Goal: Find specific page/section: Find specific page/section

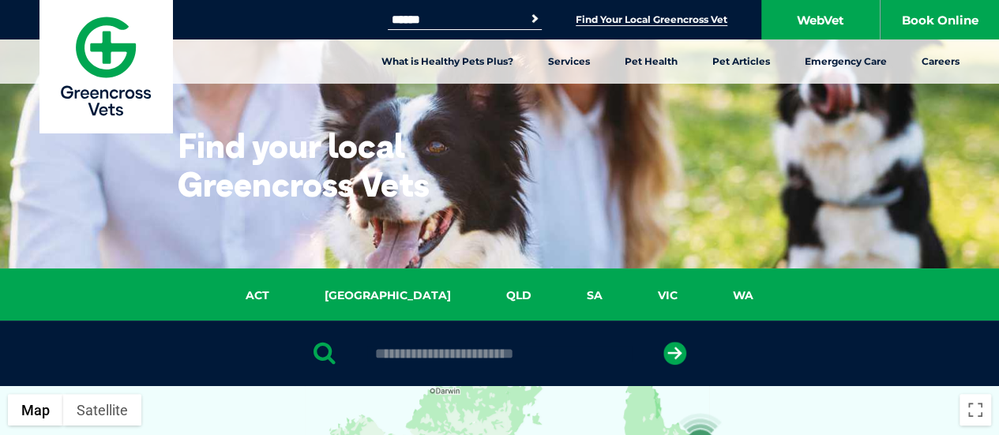
click at [616, 21] on link "Find Your Local Greencross Vet" at bounding box center [652, 19] width 152 height 13
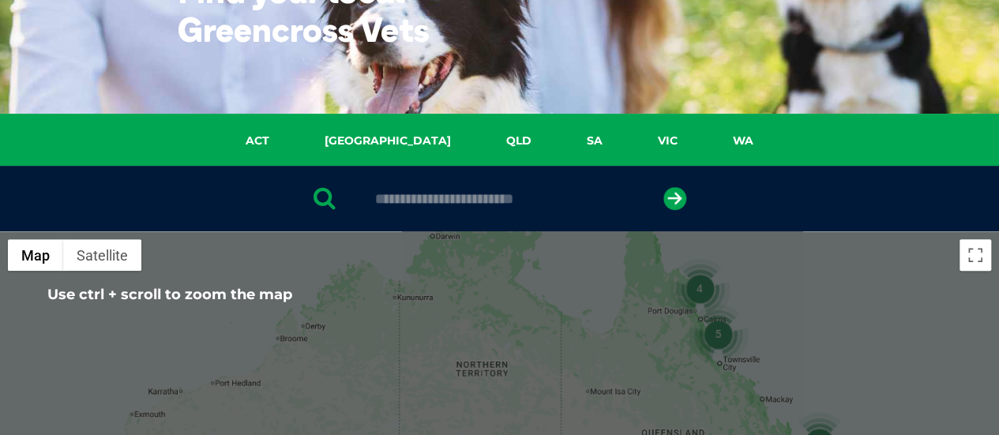
scroll to position [79, 0]
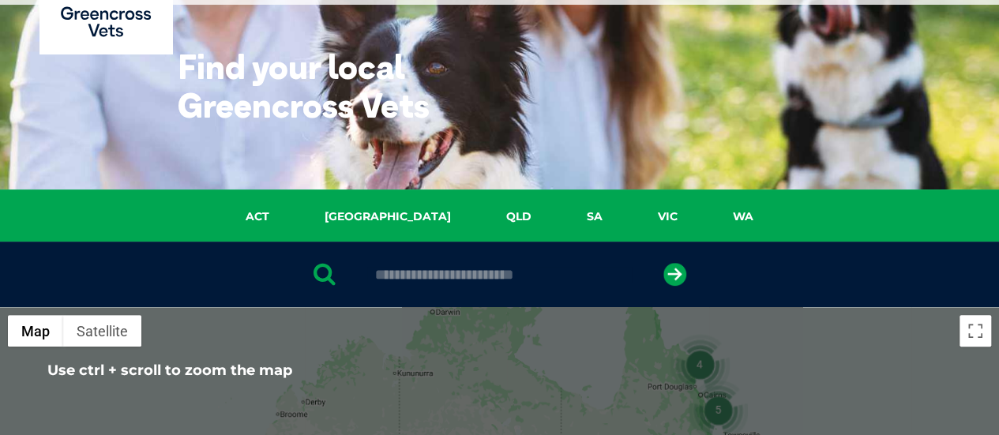
drag, startPoint x: 461, startPoint y: 279, endPoint x: 469, endPoint y: 280, distance: 8.1
click at [461, 279] on input "text" at bounding box center [499, 275] width 265 height 16
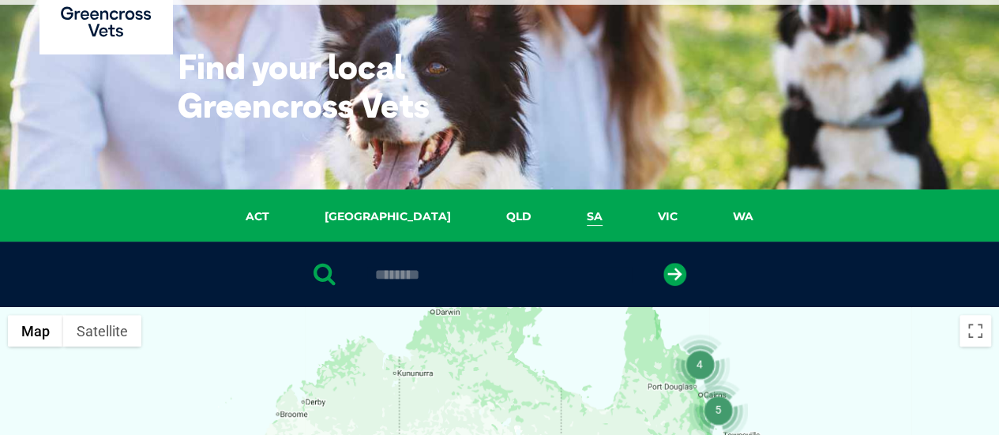
scroll to position [158, 0]
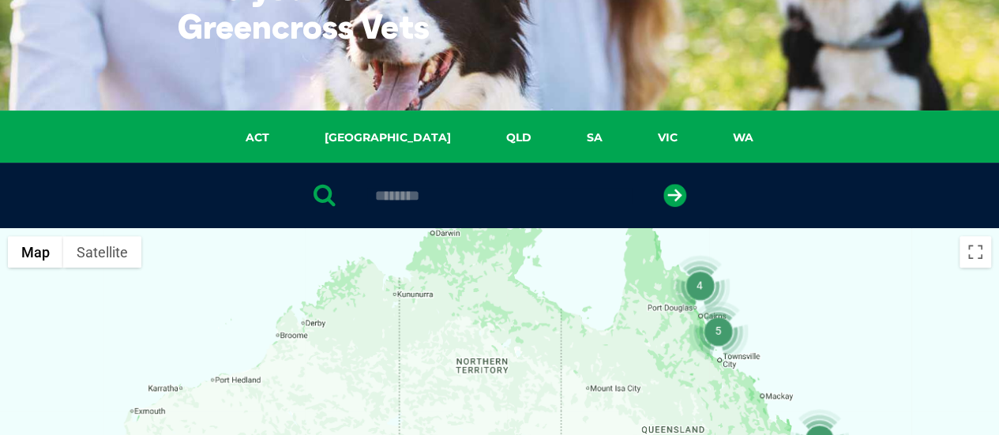
drag, startPoint x: 491, startPoint y: 201, endPoint x: 208, endPoint y: 207, distance: 282.8
click at [272, 204] on div "********" at bounding box center [499, 196] width 999 height 66
click at [447, 198] on input "********" at bounding box center [499, 196] width 265 height 16
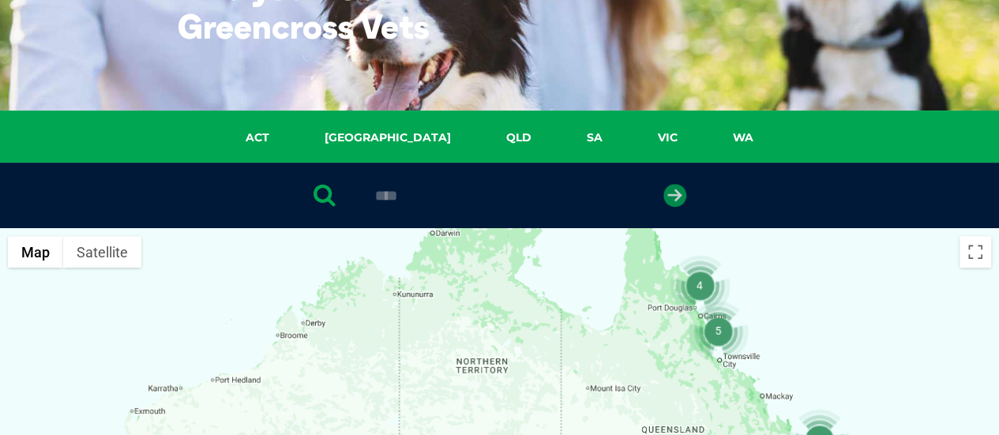
type input "****"
click at [679, 184] on icon "submit" at bounding box center [674, 195] width 23 height 23
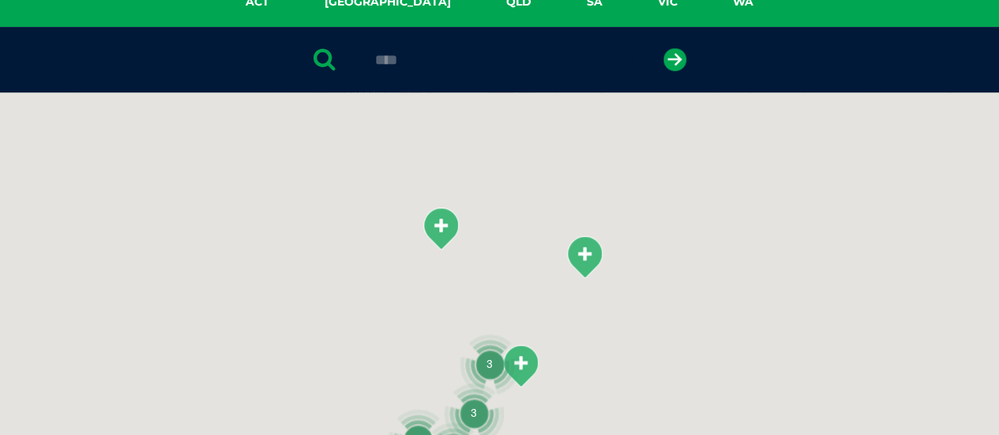
scroll to position [307, 0]
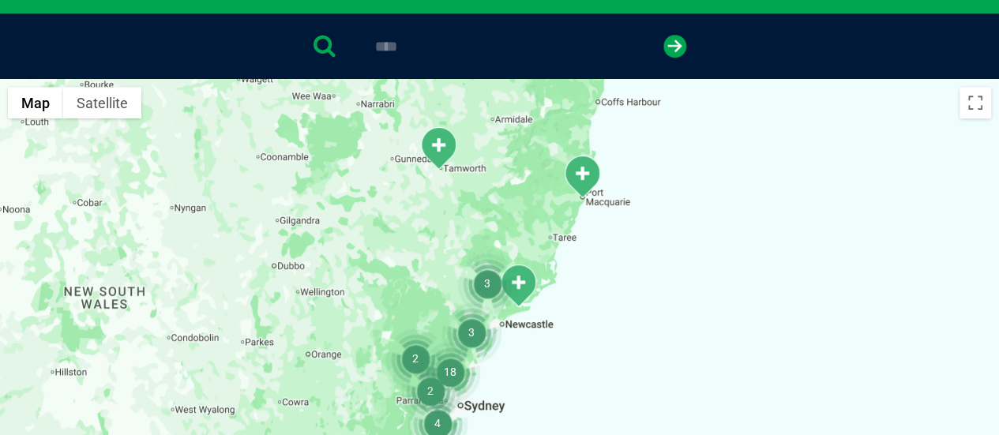
drag, startPoint x: 671, startPoint y: 308, endPoint x: 668, endPoint y: 241, distance: 67.2
click at [668, 241] on div at bounding box center [499, 384] width 999 height 610
click at [668, 239] on div at bounding box center [499, 384] width 999 height 610
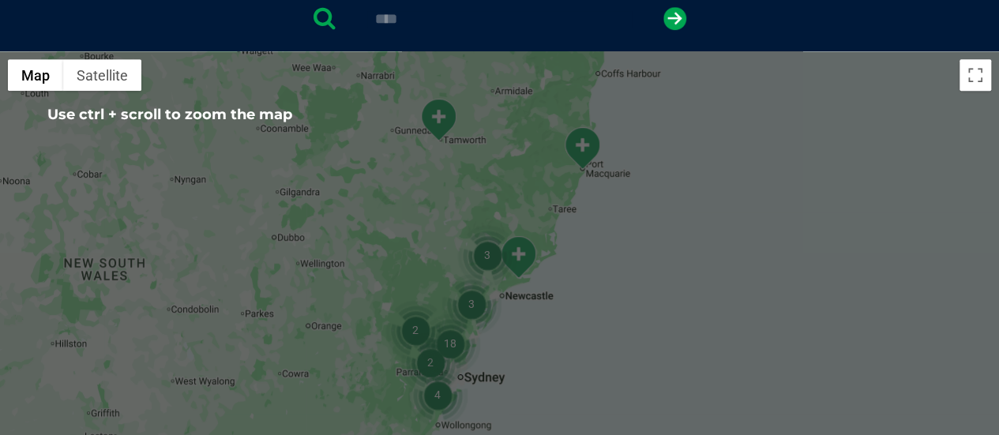
scroll to position [386, 0]
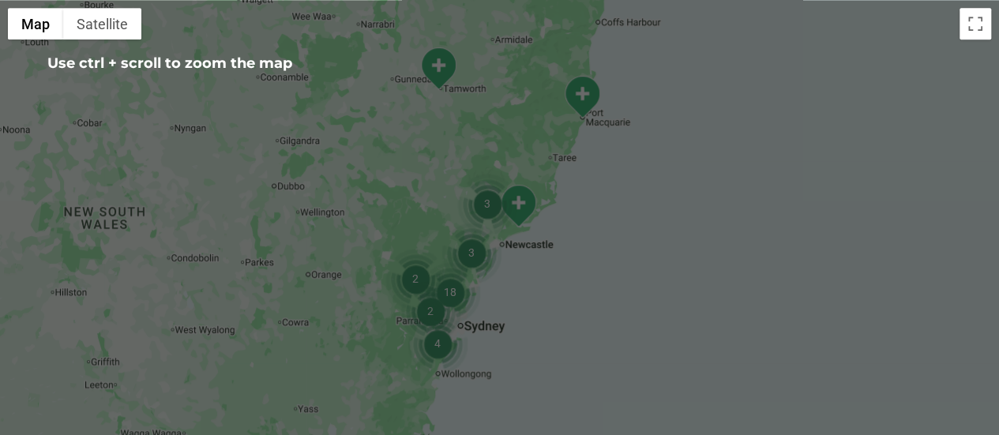
click at [517, 205] on img "3" at bounding box center [487, 204] width 60 height 60
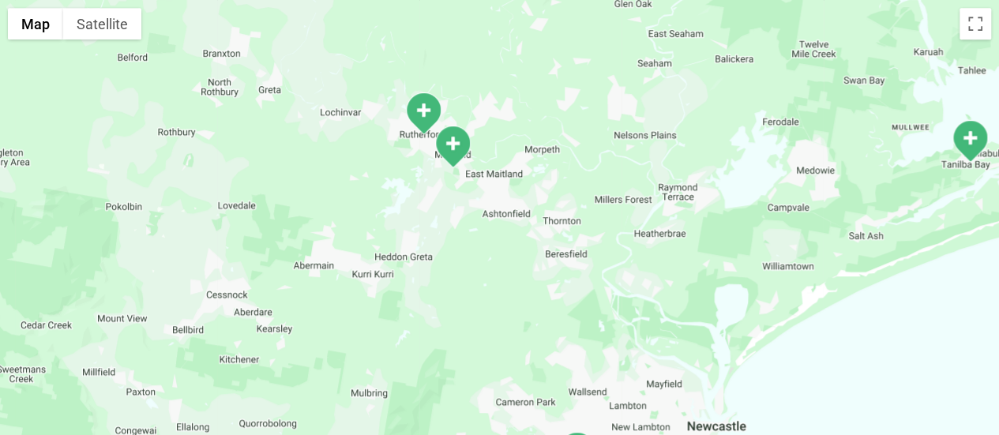
drag, startPoint x: 749, startPoint y: 261, endPoint x: 664, endPoint y: 222, distance: 93.0
click at [665, 222] on div "To navigate, press the arrow keys." at bounding box center [499, 305] width 999 height 610
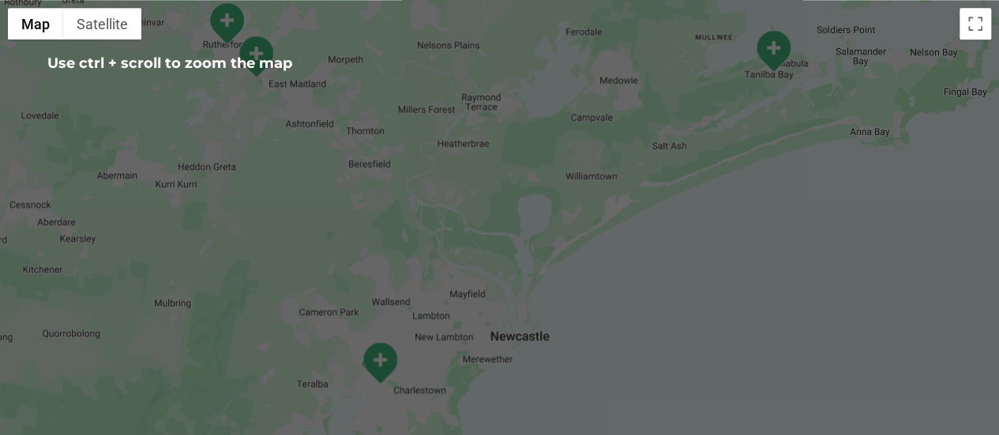
scroll to position [465, 0]
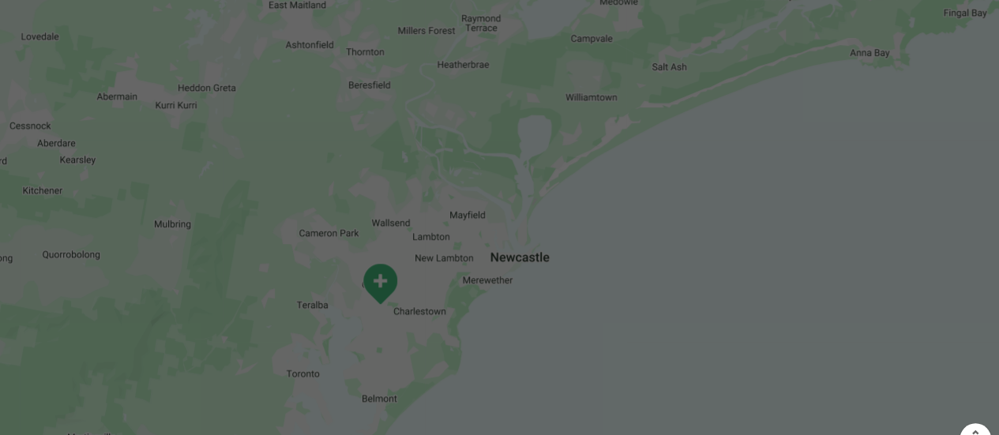
drag, startPoint x: 589, startPoint y: 255, endPoint x: 675, endPoint y: 197, distance: 103.4
click at [649, 209] on div at bounding box center [499, 226] width 999 height 610
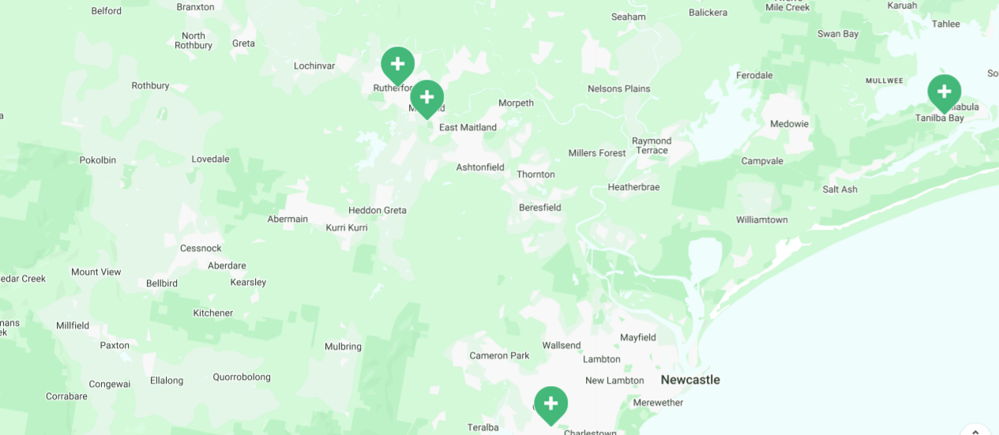
drag, startPoint x: 678, startPoint y: 163, endPoint x: 629, endPoint y: 451, distance: 292.4
click at [431, 98] on img "Maitland" at bounding box center [426, 99] width 39 height 43
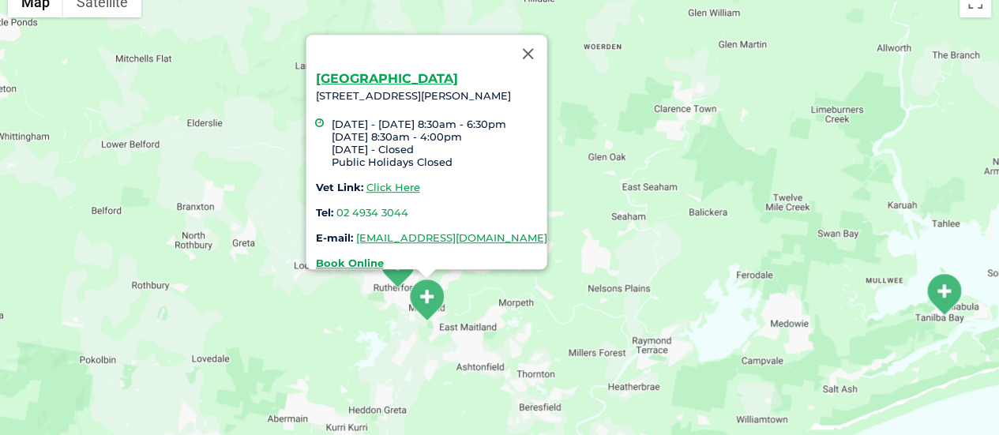
scroll to position [386, 0]
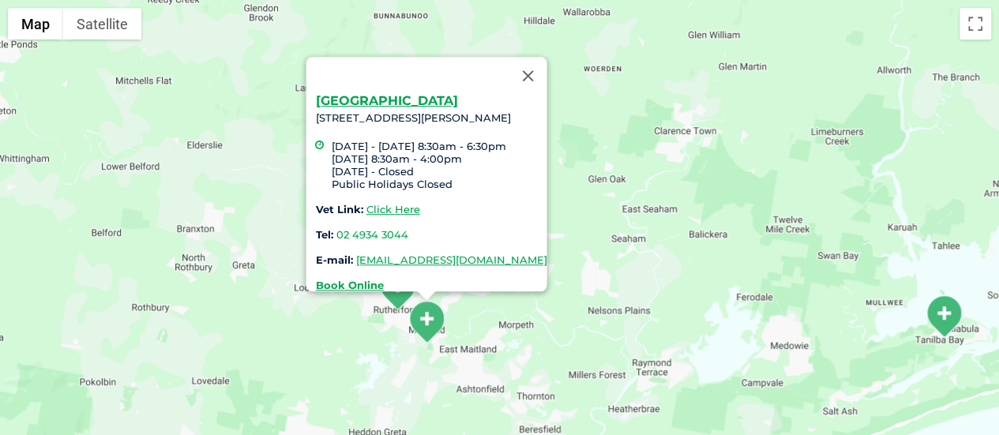
drag, startPoint x: 430, startPoint y: 175, endPoint x: 305, endPoint y: 138, distance: 130.2
click at [331, 140] on li "Monday - Friday 8:30am - 6:30pm Saturday 8:30am - 4:00pm Sunday - Closed Public…" at bounding box center [439, 165] width 216 height 51
copy li "Monday - Friday 8:30am - 6:30pm Saturday 8:30am - 4:00pm Sunday - Closed Public…"
click at [547, 69] on button "Close" at bounding box center [528, 76] width 38 height 38
